Goal: Information Seeking & Learning: Learn about a topic

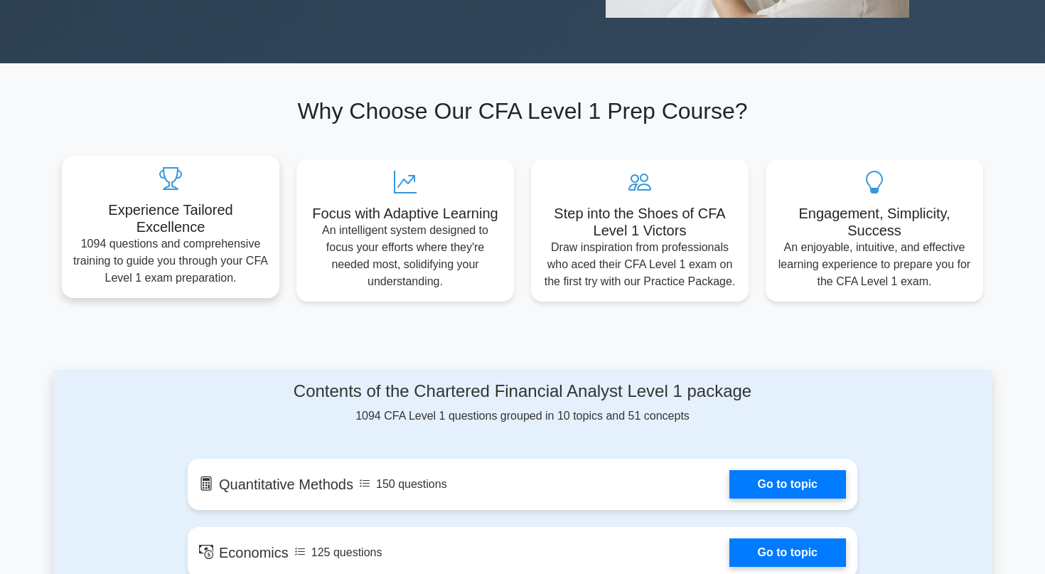
scroll to position [808, 0]
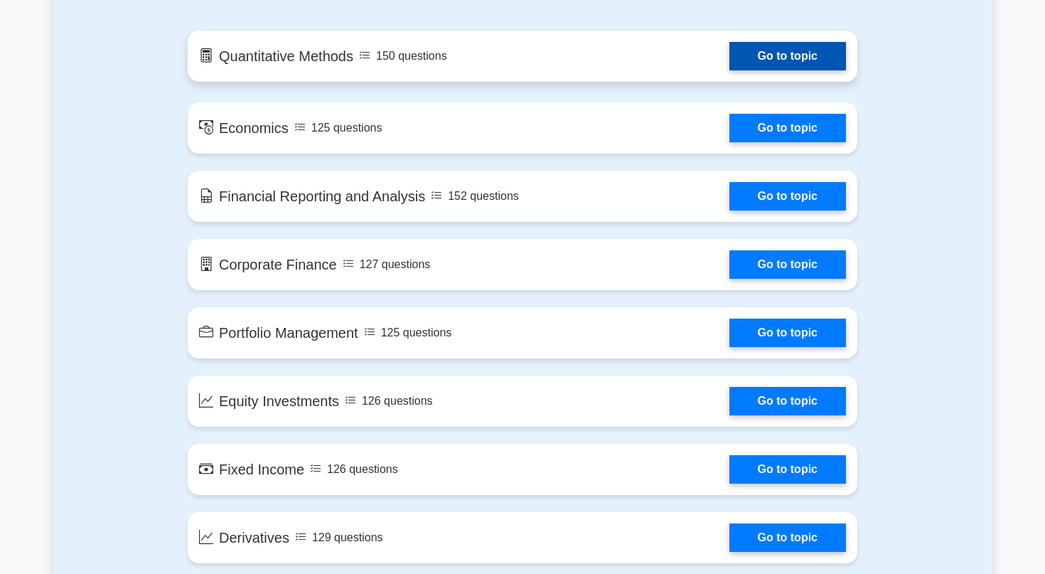
click at [782, 58] on link "Go to topic" at bounding box center [787, 56] width 117 height 28
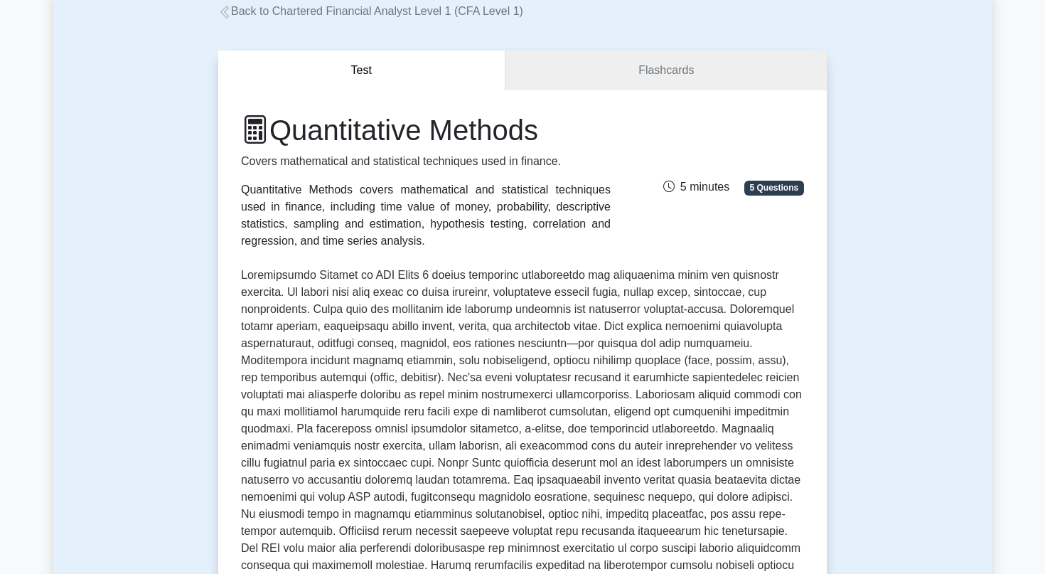
scroll to position [43, 0]
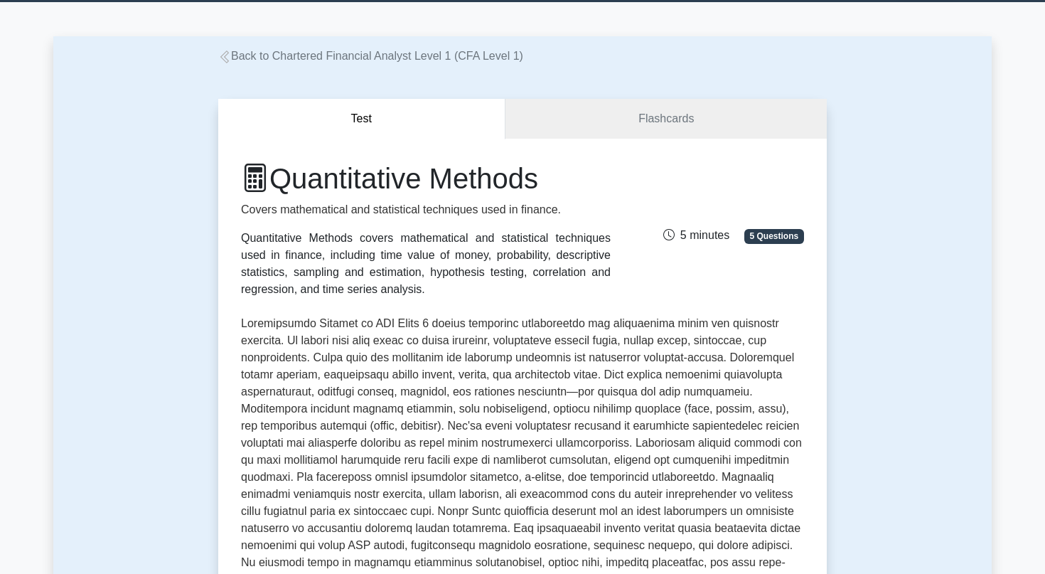
click at [643, 93] on div "Test Flashcards Quantitative Methods Covers mathematical and statistical techni…" at bounding box center [522, 462] width 625 height 795
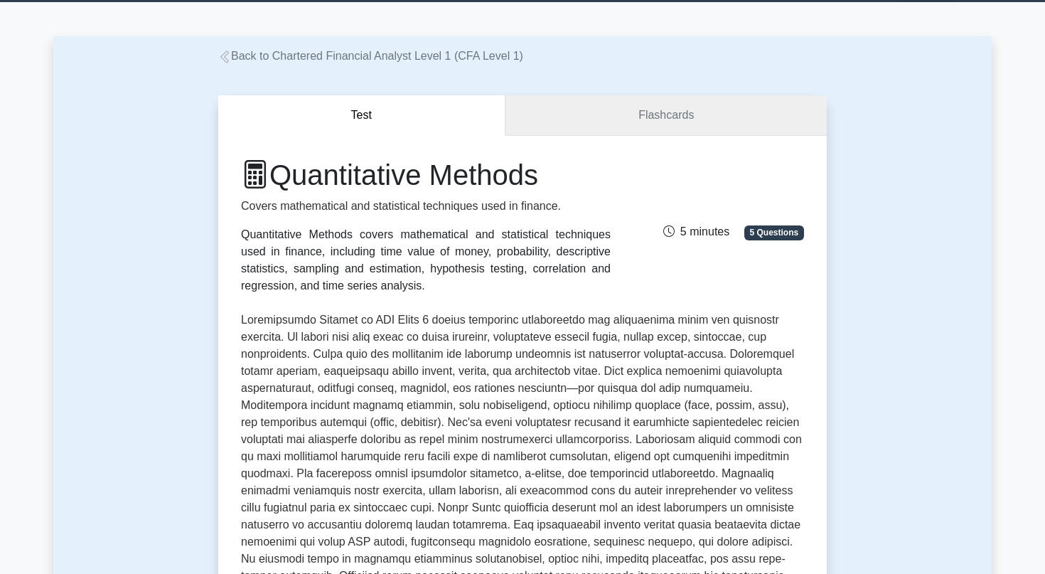
click at [638, 112] on link "Flashcards" at bounding box center [665, 115] width 321 height 41
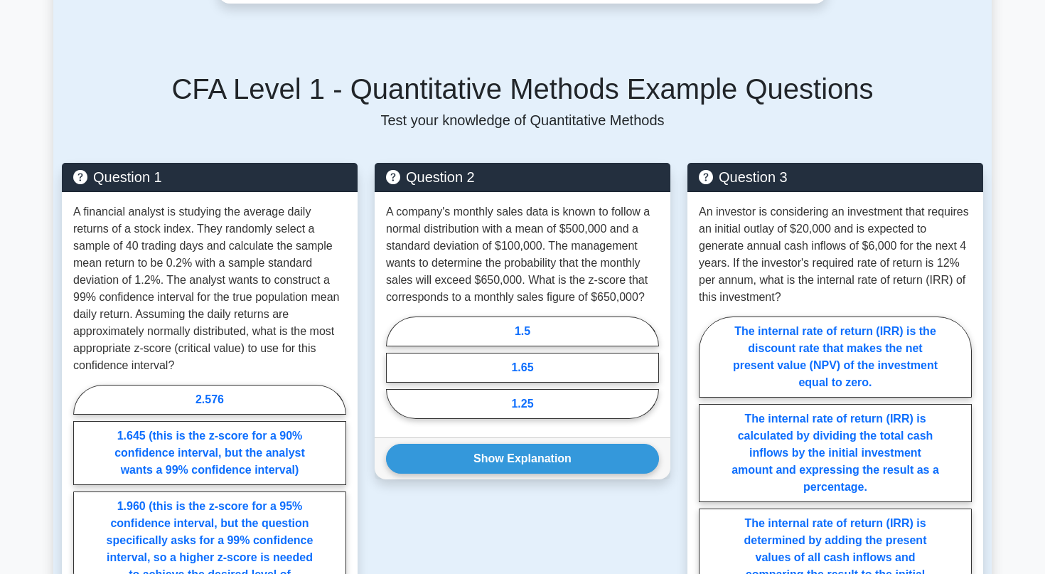
scroll to position [876, 0]
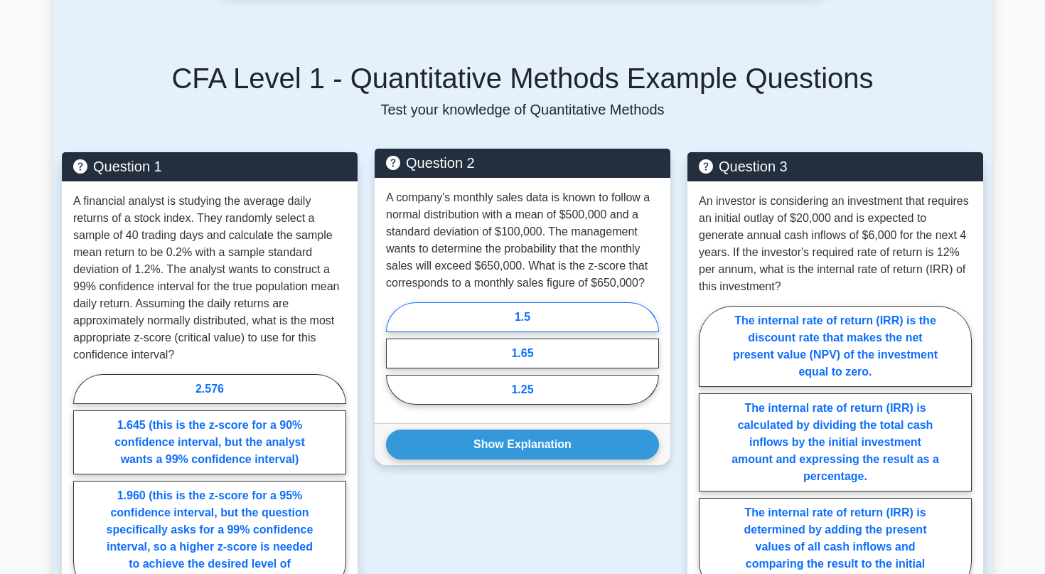
click at [511, 319] on label "1.5" at bounding box center [522, 317] width 273 height 30
click at [395, 353] on input "1.5" at bounding box center [390, 357] width 9 height 9
radio input "true"
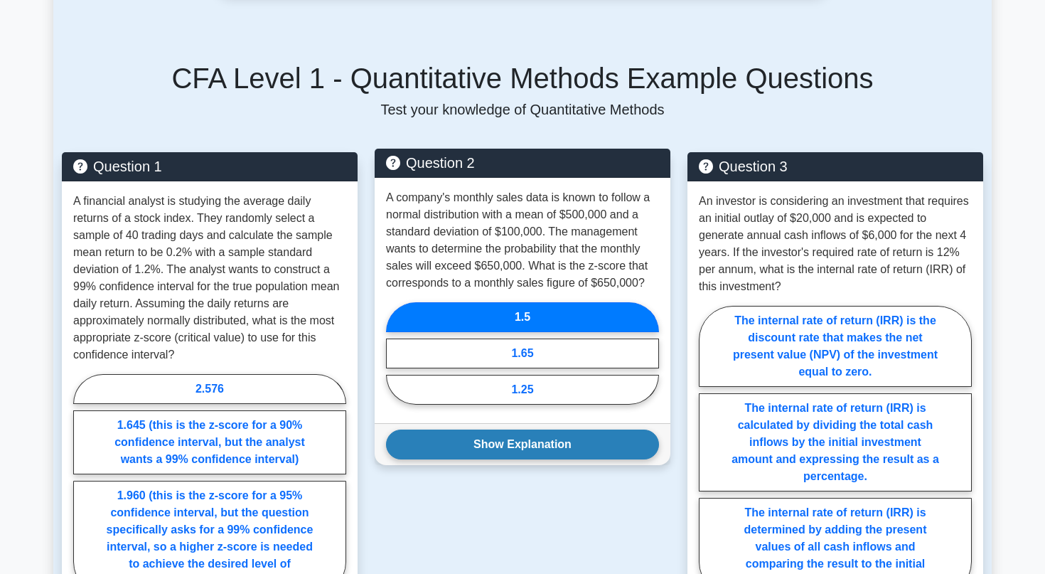
click at [512, 441] on button "Show Explanation" at bounding box center [522, 444] width 273 height 30
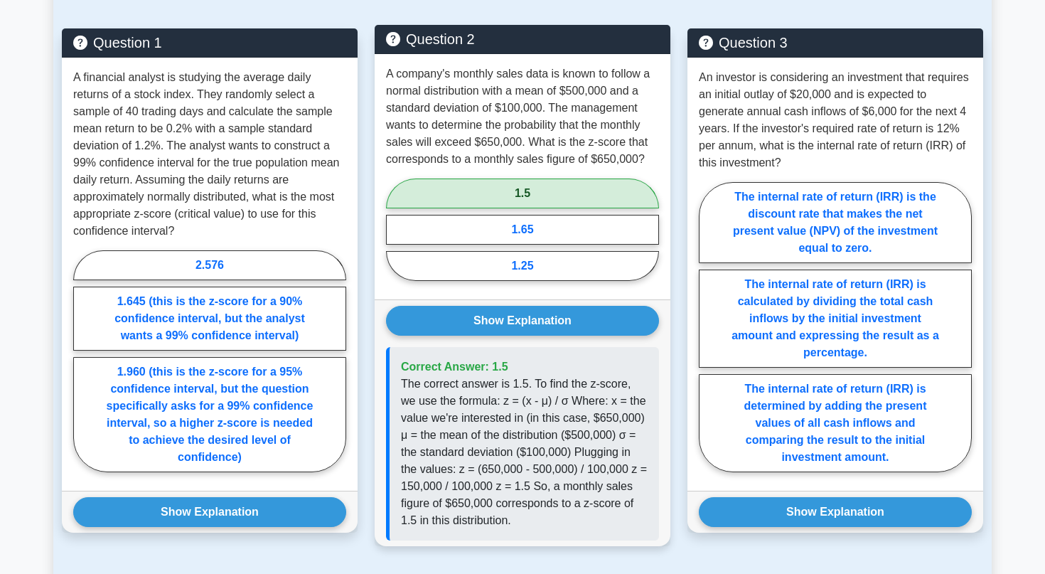
scroll to position [1002, 0]
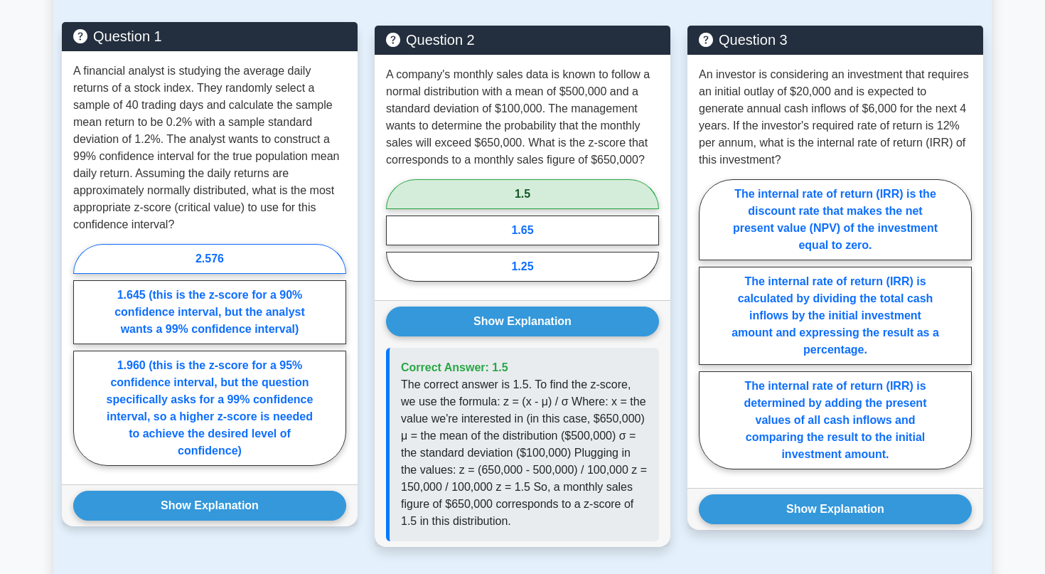
click at [125, 270] on label "2.576" at bounding box center [209, 259] width 273 height 30
click at [82, 354] on input "2.576" at bounding box center [77, 358] width 9 height 9
radio input "true"
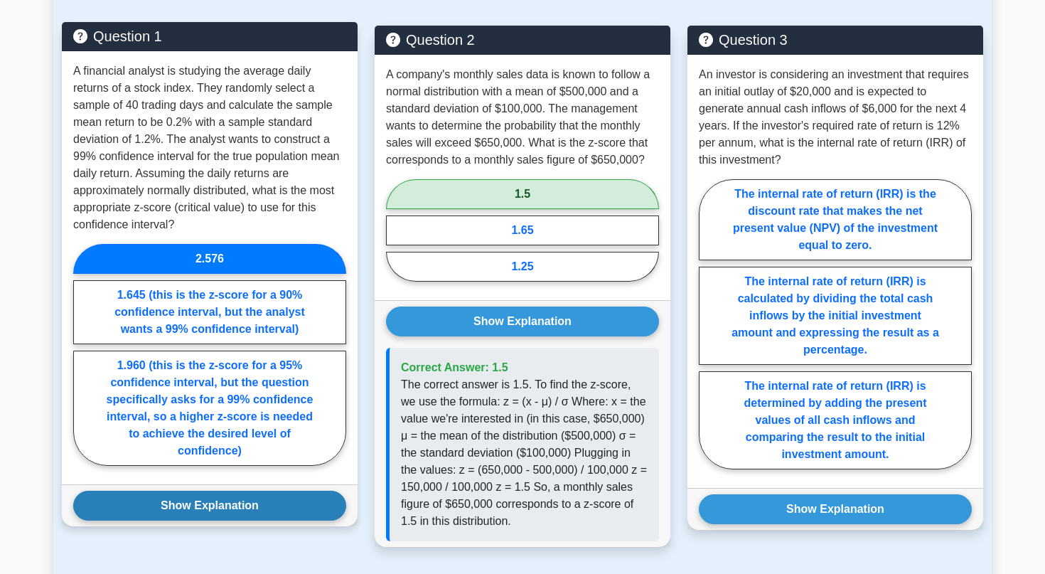
click at [170, 504] on button "Show Explanation" at bounding box center [209, 505] width 273 height 30
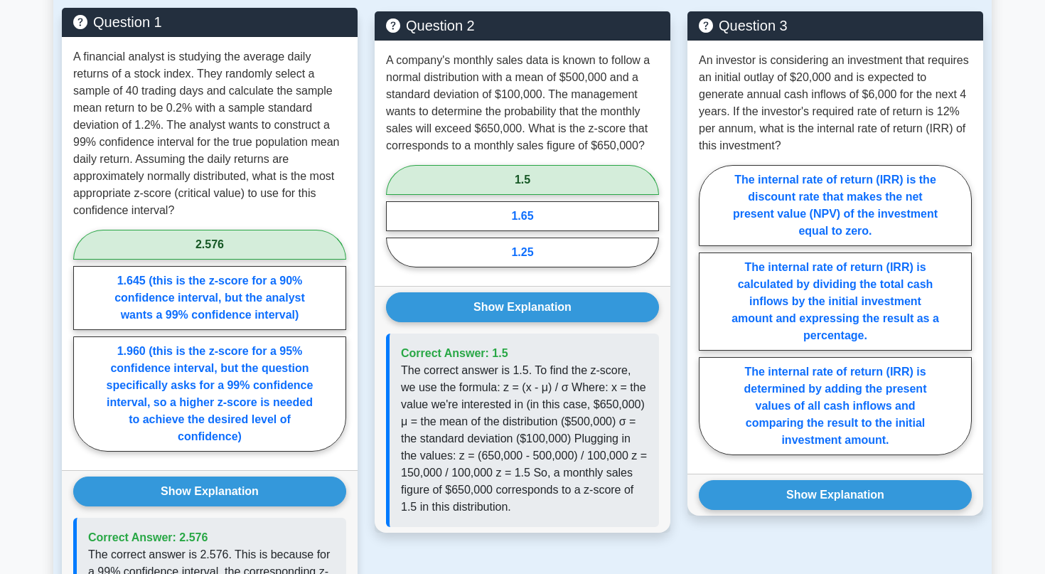
scroll to position [1011, 0]
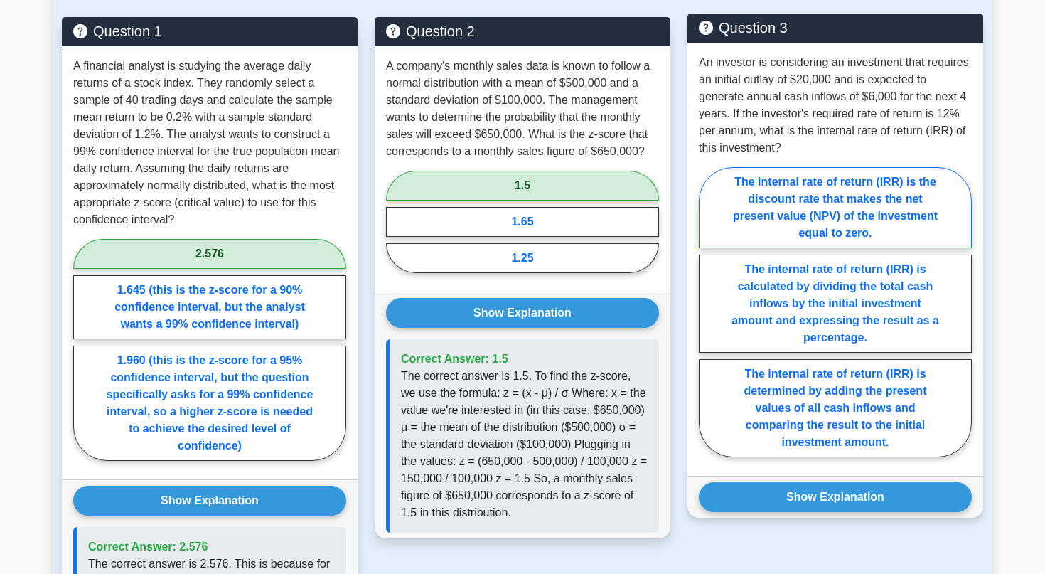
click at [820, 195] on label "The internal rate of return (IRR) is the discount rate that makes the net prese…" at bounding box center [835, 207] width 273 height 81
click at [708, 311] on input "The internal rate of return (IRR) is the discount rate that makes the net prese…" at bounding box center [703, 315] width 9 height 9
radio input "true"
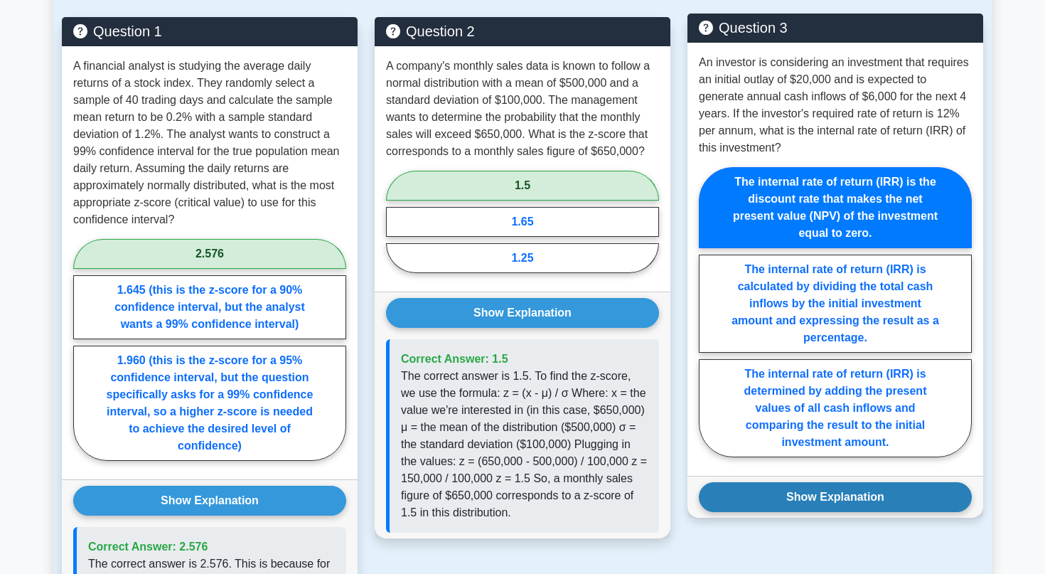
click at [809, 495] on button "Show Explanation" at bounding box center [835, 497] width 273 height 30
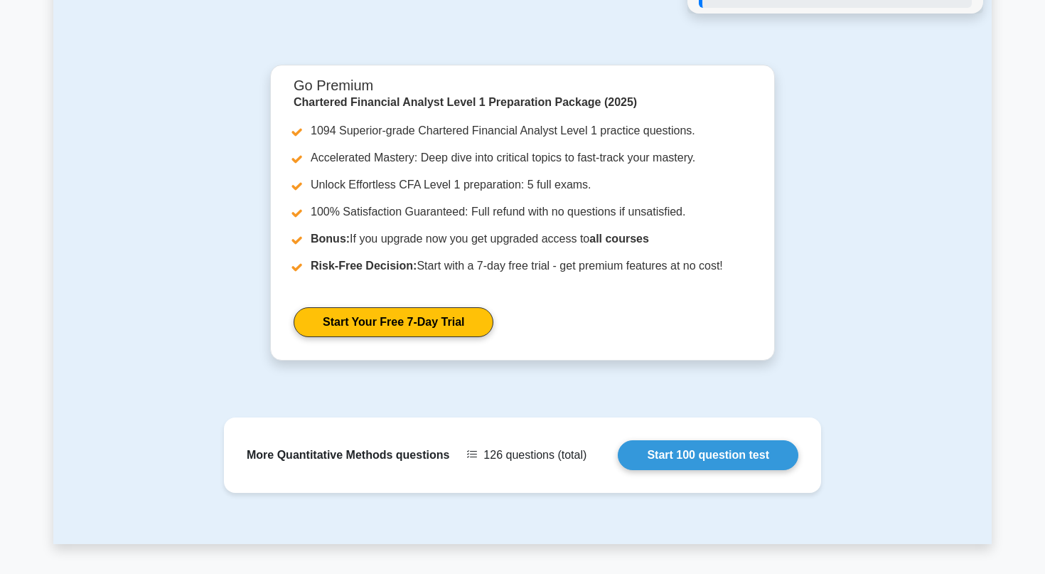
scroll to position [1909, 0]
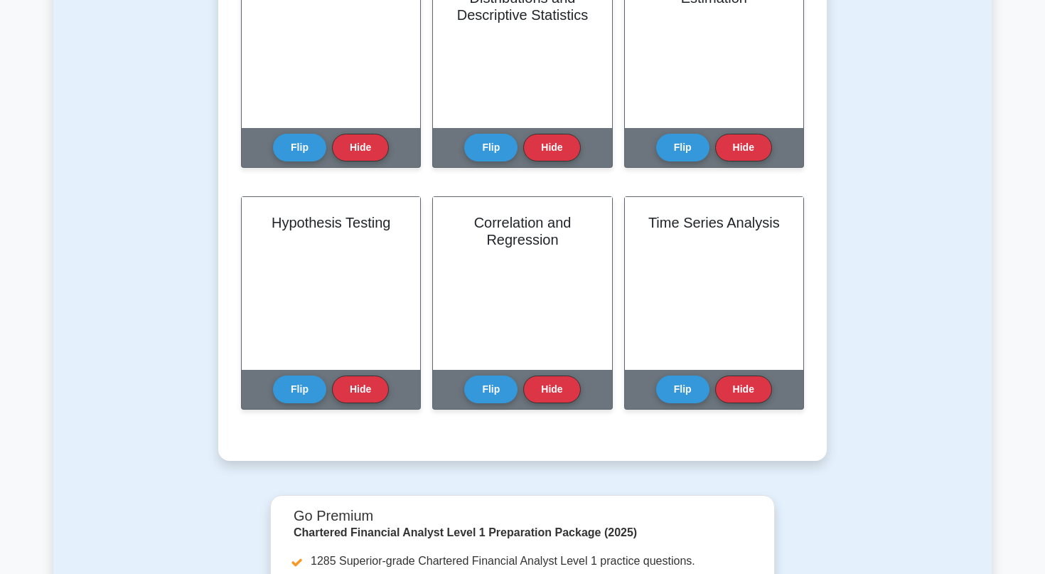
scroll to position [409, 0]
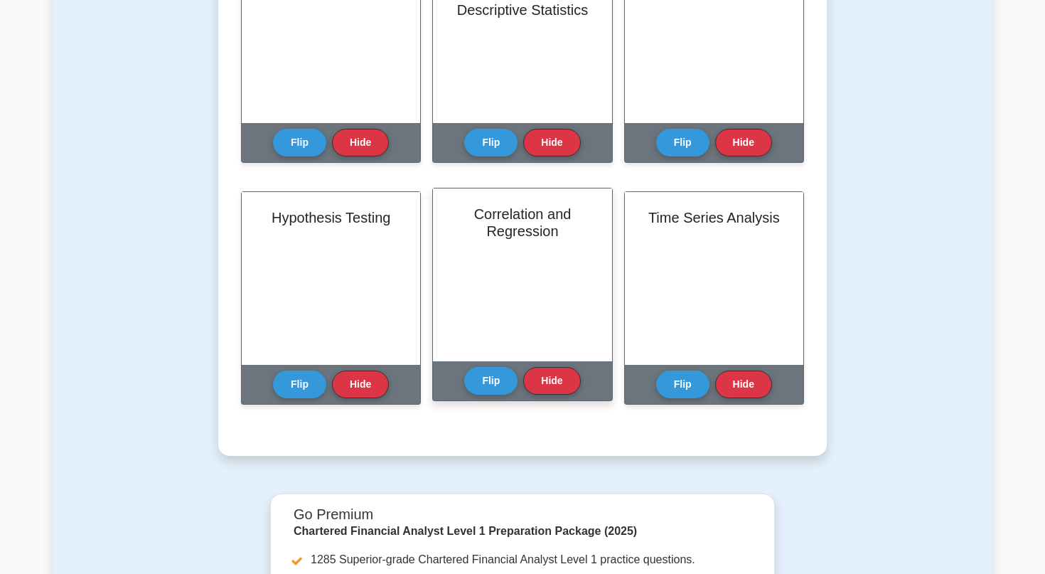
click at [539, 300] on div "Correlation and Regression" at bounding box center [522, 274] width 178 height 173
click at [492, 383] on button "Flip" at bounding box center [490, 380] width 53 height 28
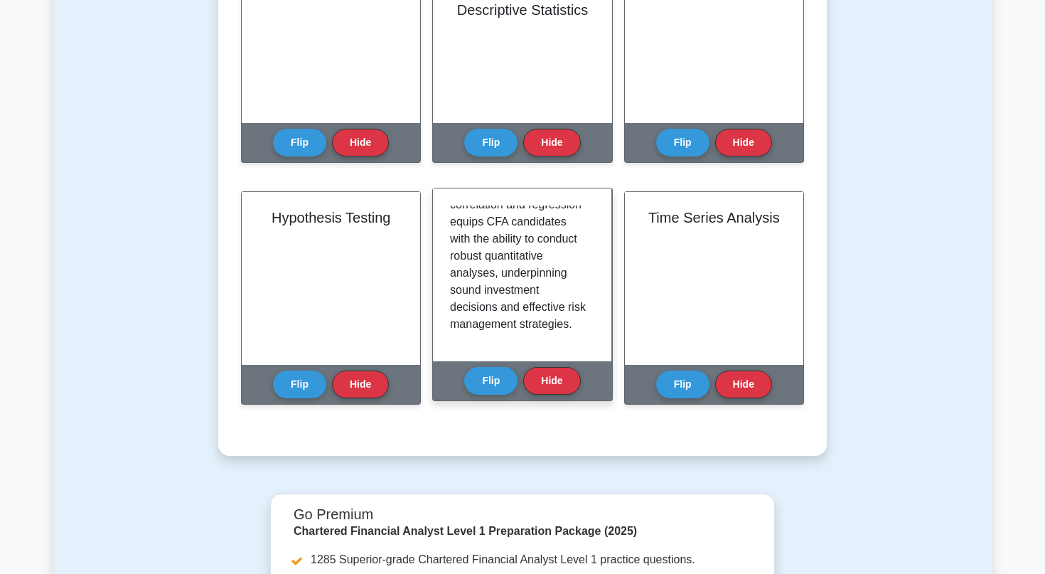
scroll to position [1448, 0]
click at [552, 370] on button "Hide" at bounding box center [551, 380] width 57 height 28
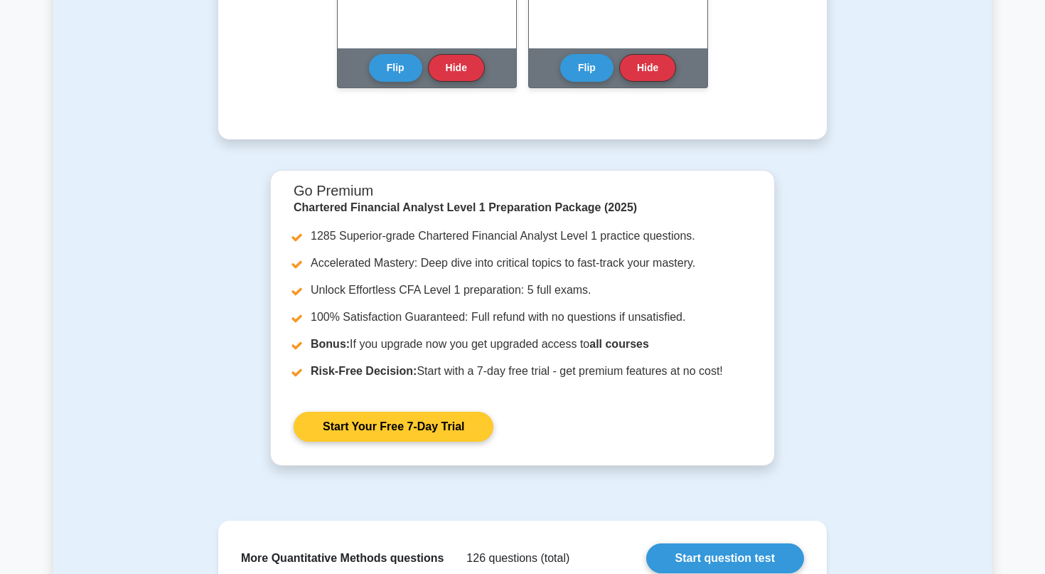
scroll to position [991, 0]
